Goal: Task Accomplishment & Management: Manage account settings

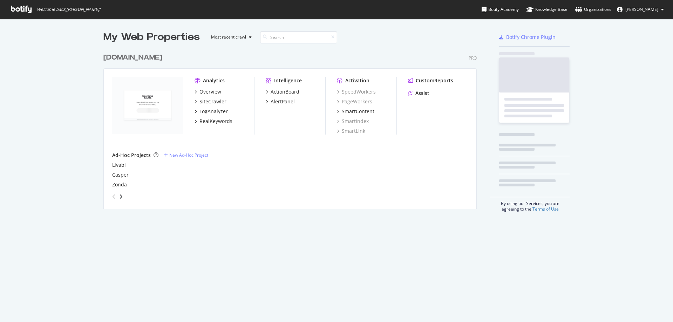
scroll to position [160, 374]
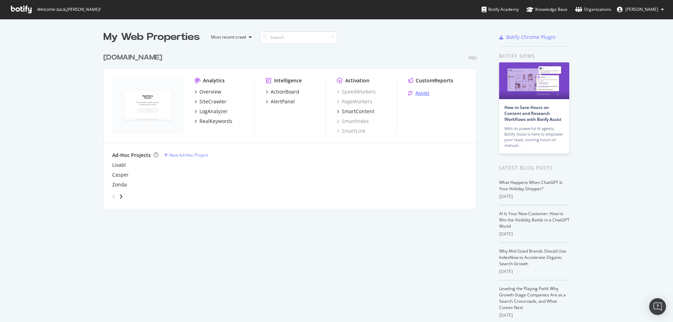
click at [419, 93] on div "Assist" at bounding box center [423, 93] width 14 height 7
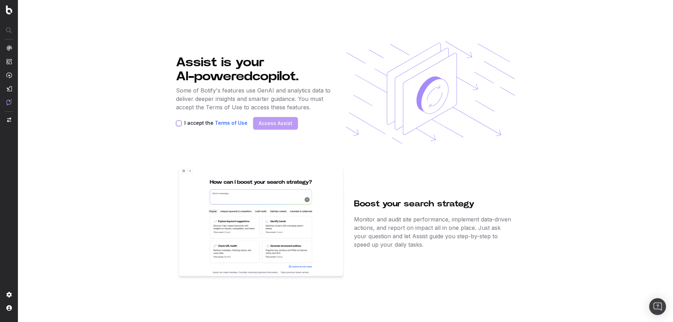
click at [180, 124] on button "I accept the Terms of Use" at bounding box center [179, 124] width 6 height 6
click at [267, 122] on link "Access Assist" at bounding box center [276, 123] width 34 height 7
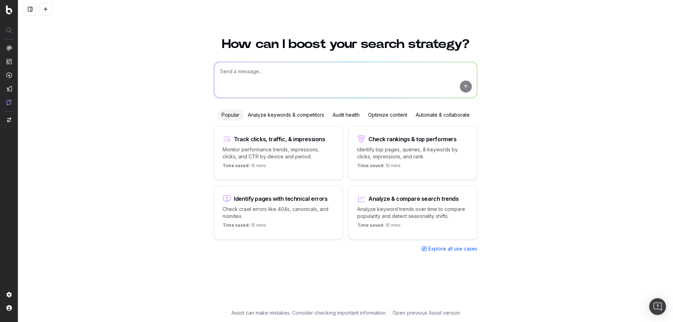
drag, startPoint x: 72, startPoint y: 206, endPoint x: 72, endPoint y: 211, distance: 4.6
click at [72, 206] on div "How can I boost your search strategy? Popular Analyze keywords & competitors Au…" at bounding box center [345, 175] width 655 height 293
click at [8, 293] on img at bounding box center [9, 295] width 6 height 6
click at [34, 265] on span "Project settings" at bounding box center [67, 264] width 90 height 6
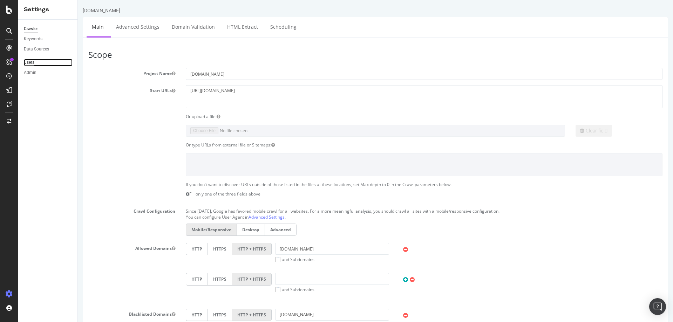
click at [26, 60] on div "Users" at bounding box center [29, 62] width 11 height 7
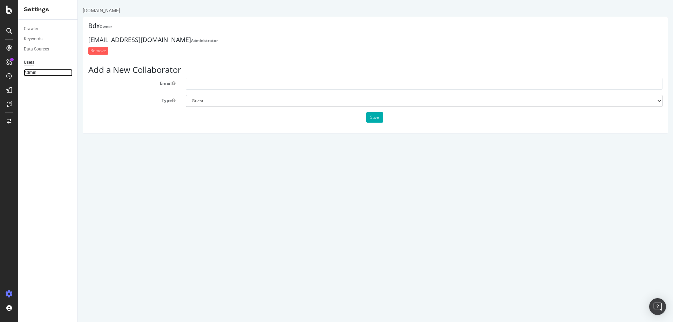
click at [32, 73] on div "Admin" at bounding box center [30, 72] width 13 height 7
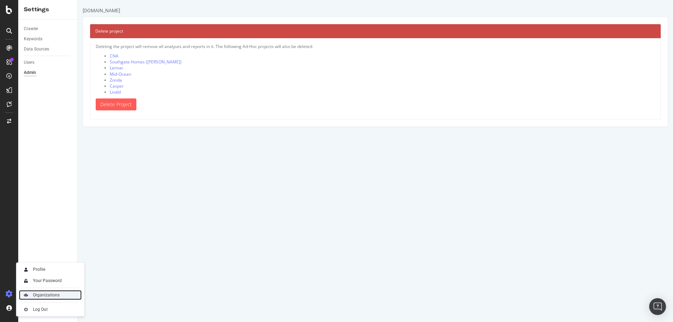
click at [42, 295] on div "Organizations" at bounding box center [46, 295] width 27 height 6
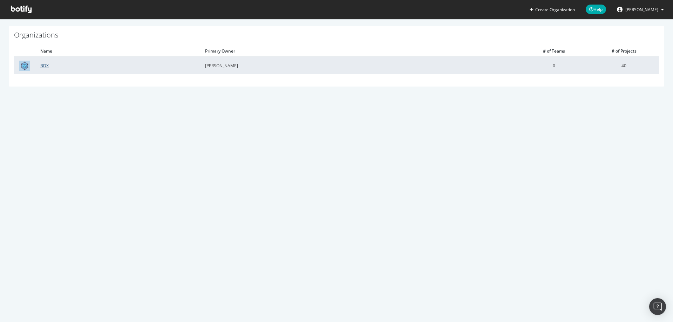
click at [41, 66] on link "BDX" at bounding box center [44, 66] width 8 height 6
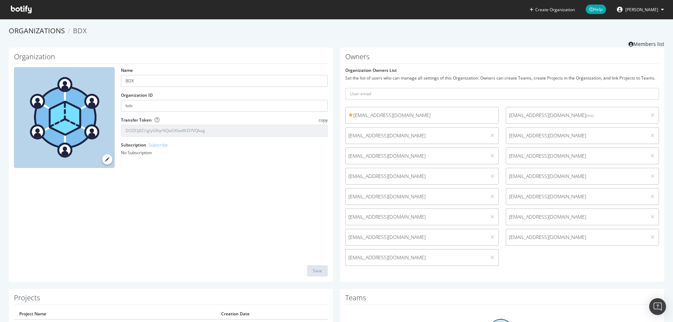
click at [650, 235] on div at bounding box center [652, 238] width 7 height 8
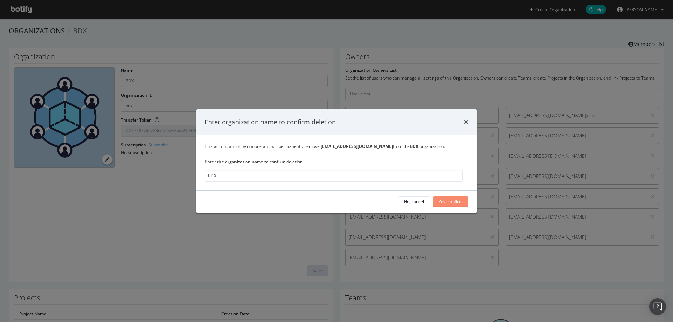
type input "BDX"
click at [446, 198] on div "Yes, confirm" at bounding box center [451, 202] width 24 height 11
